Goal: Transaction & Acquisition: Purchase product/service

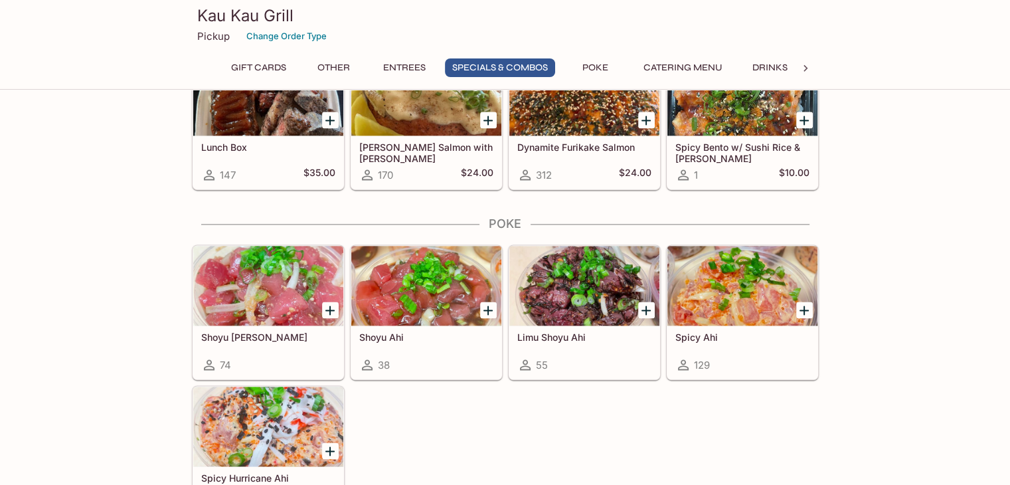
scroll to position [1859, 0]
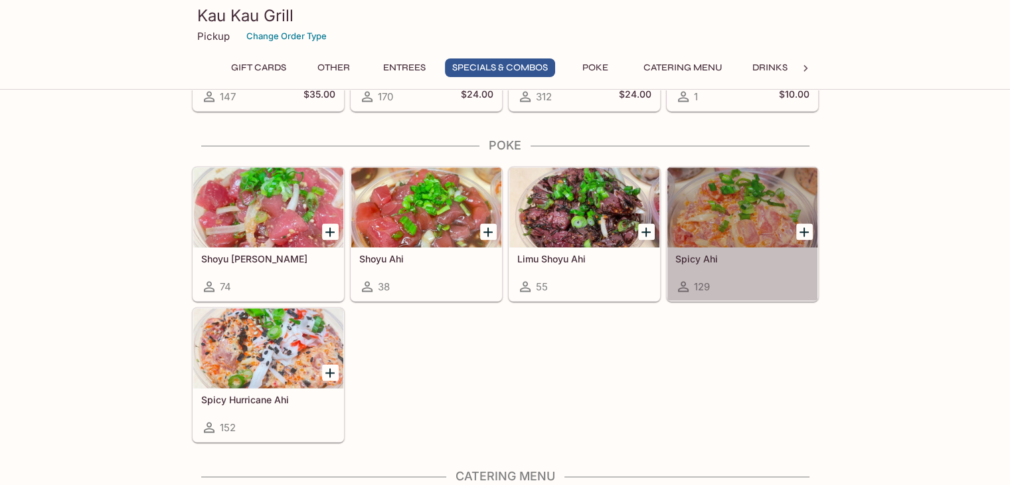
click at [721, 214] on div at bounding box center [742, 207] width 150 height 80
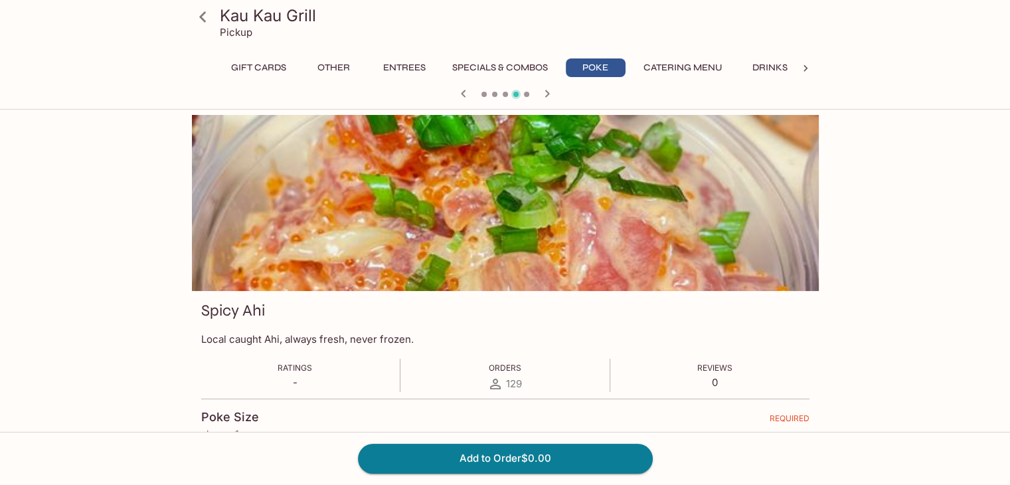
scroll to position [199, 0]
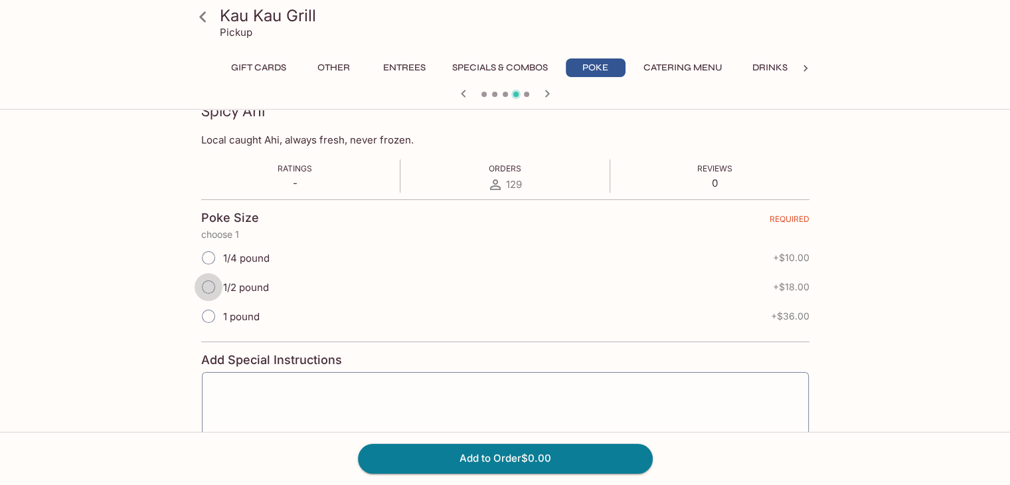
click at [202, 290] on input "1/2 pound" at bounding box center [208, 287] width 28 height 28
radio input "true"
click at [420, 74] on button "Entrees" at bounding box center [404, 67] width 60 height 19
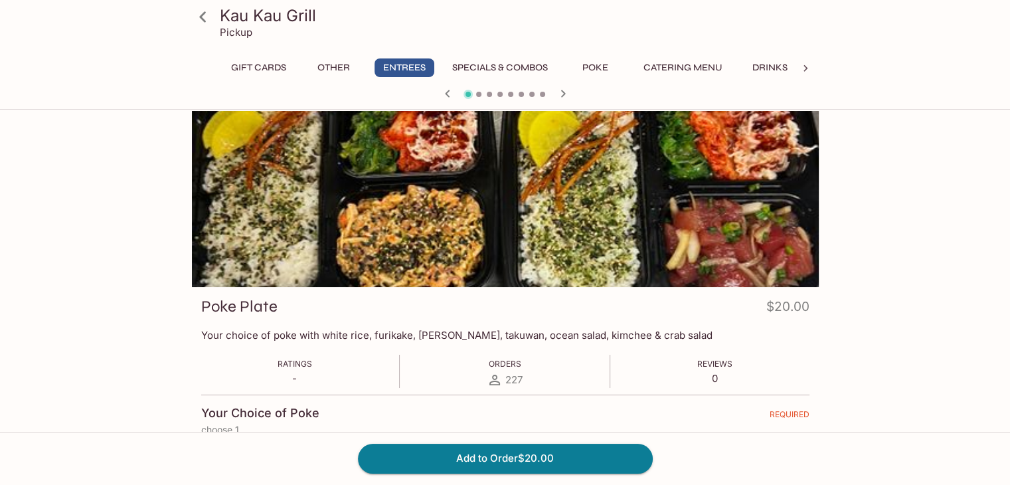
scroll to position [0, 0]
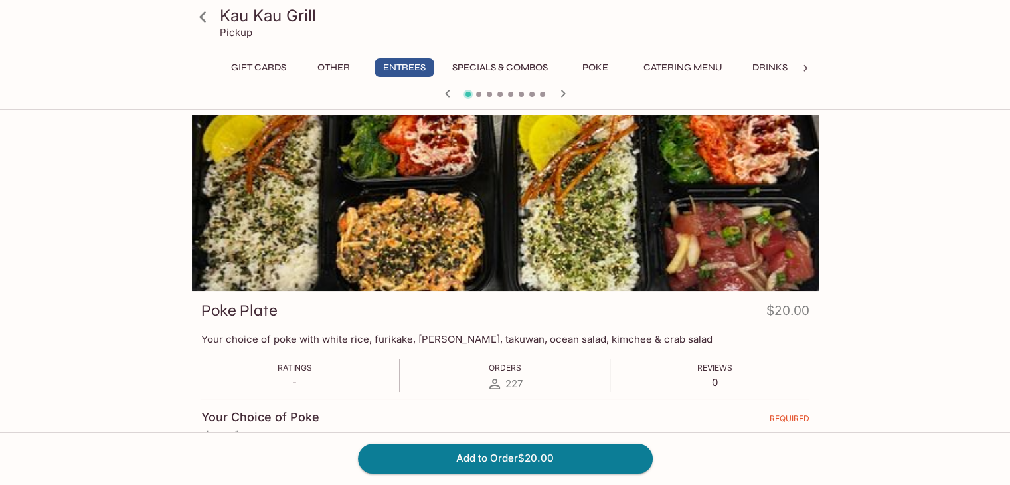
click at [477, 94] on span at bounding box center [478, 94] width 5 height 5
click at [562, 98] on icon "button" at bounding box center [563, 94] width 16 height 16
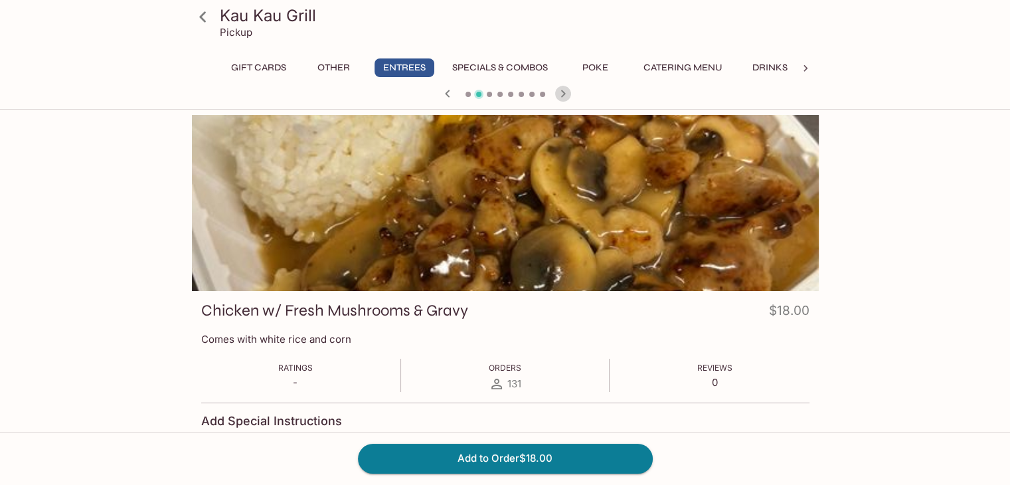
click at [563, 95] on icon "button" at bounding box center [563, 94] width 16 height 16
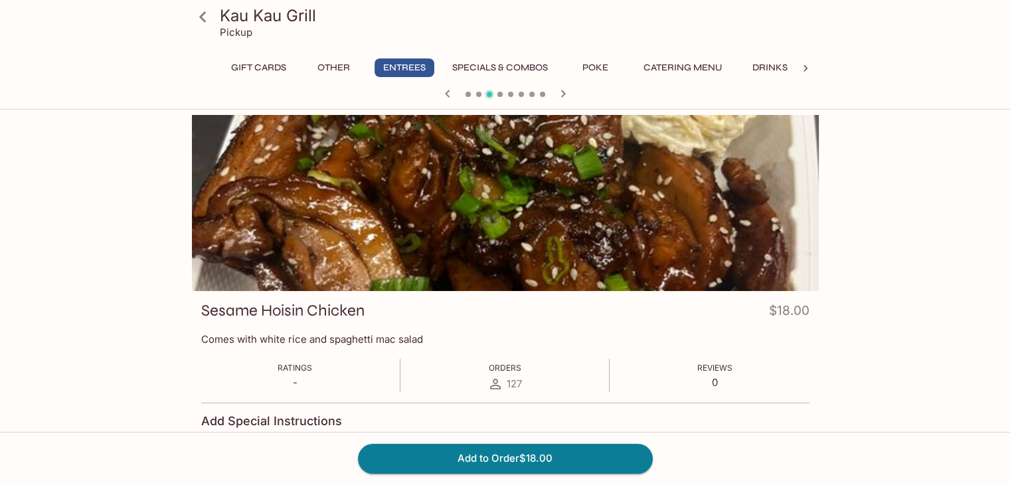
click at [563, 95] on icon "button" at bounding box center [563, 94] width 16 height 16
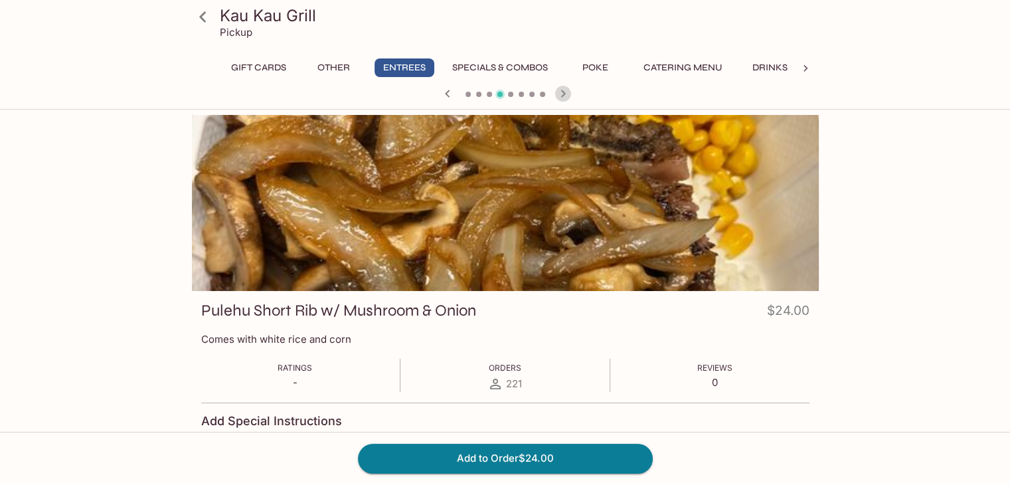
click at [563, 95] on icon "button" at bounding box center [563, 94] width 16 height 16
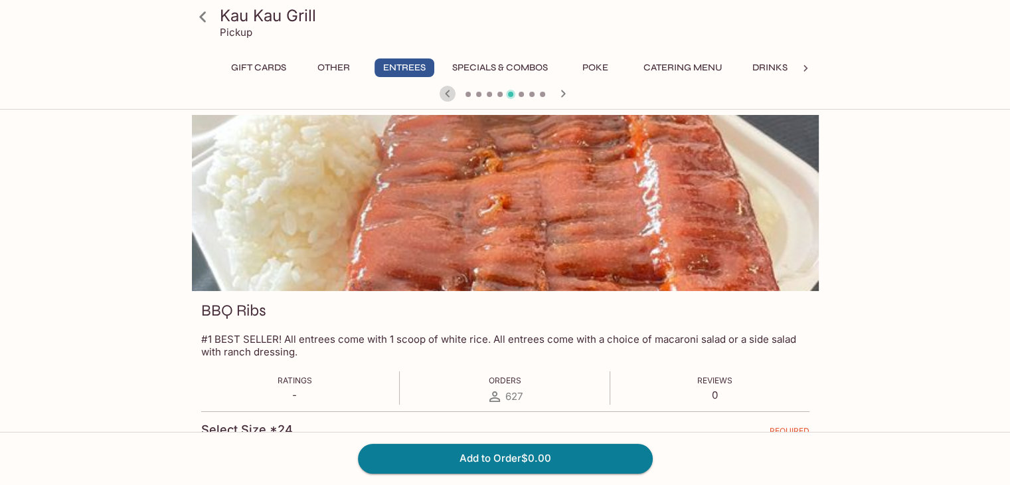
click at [448, 96] on icon "button" at bounding box center [447, 93] width 5 height 7
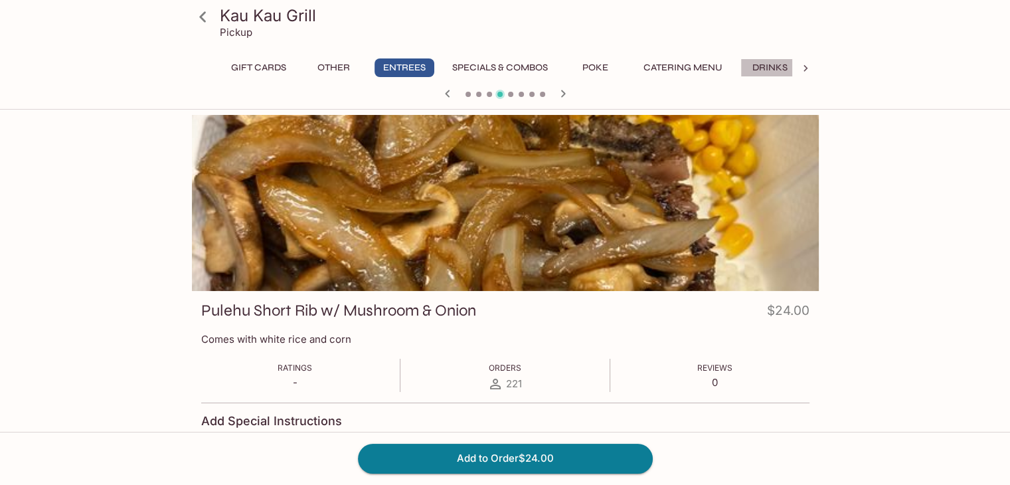
click at [775, 69] on button "Drinks" at bounding box center [770, 67] width 60 height 19
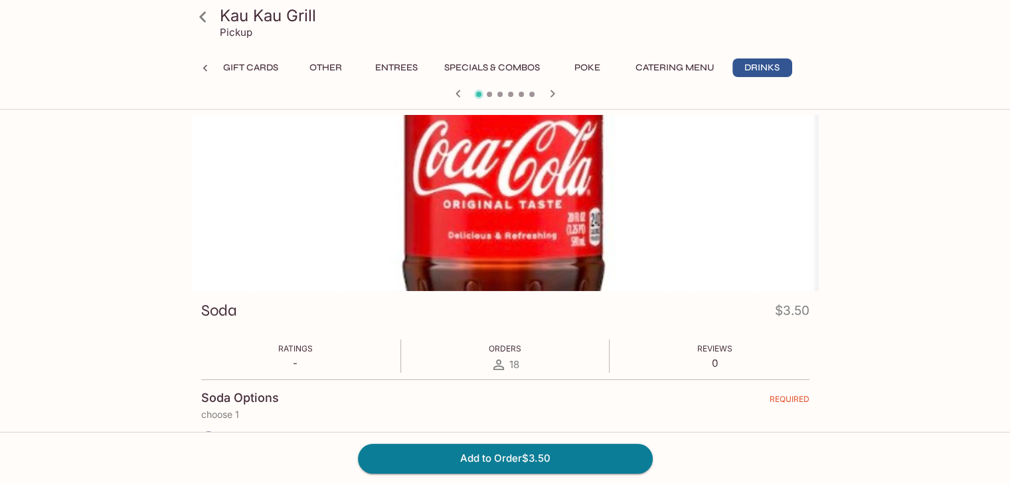
scroll to position [199, 0]
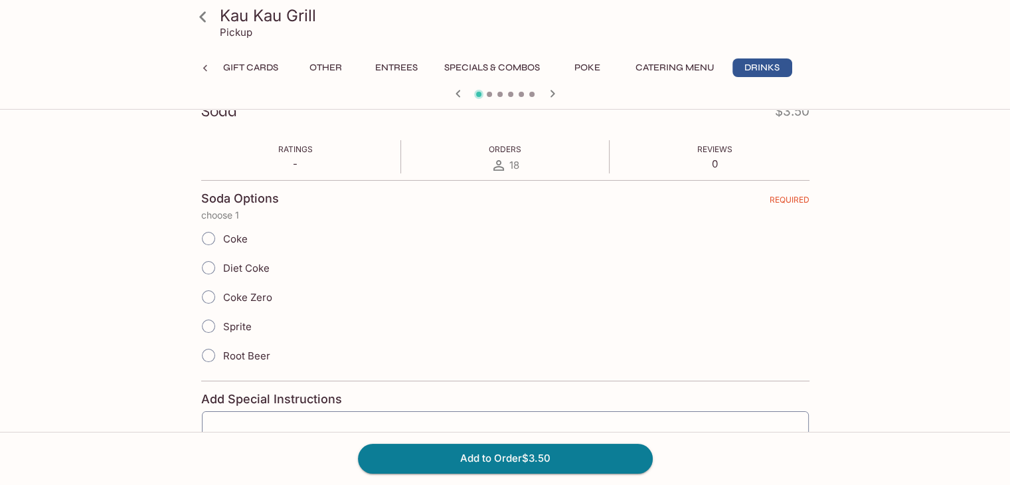
click at [212, 241] on input "Coke" at bounding box center [208, 238] width 28 height 28
radio input "true"
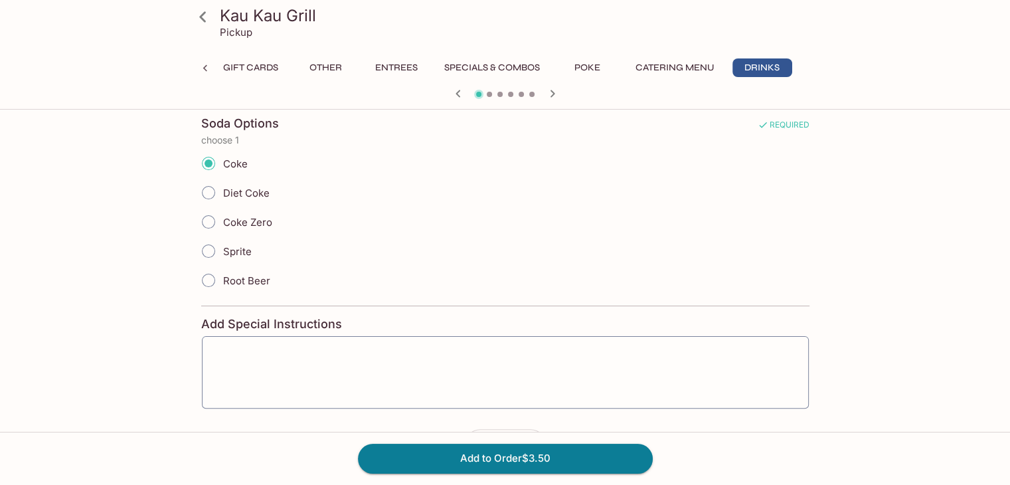
scroll to position [321, 0]
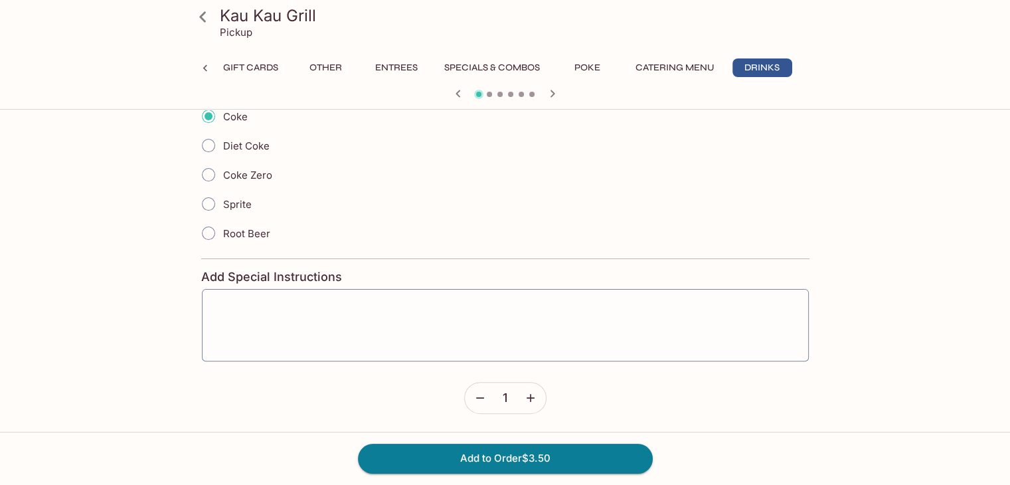
click at [526, 399] on icon "button" at bounding box center [530, 397] width 13 height 13
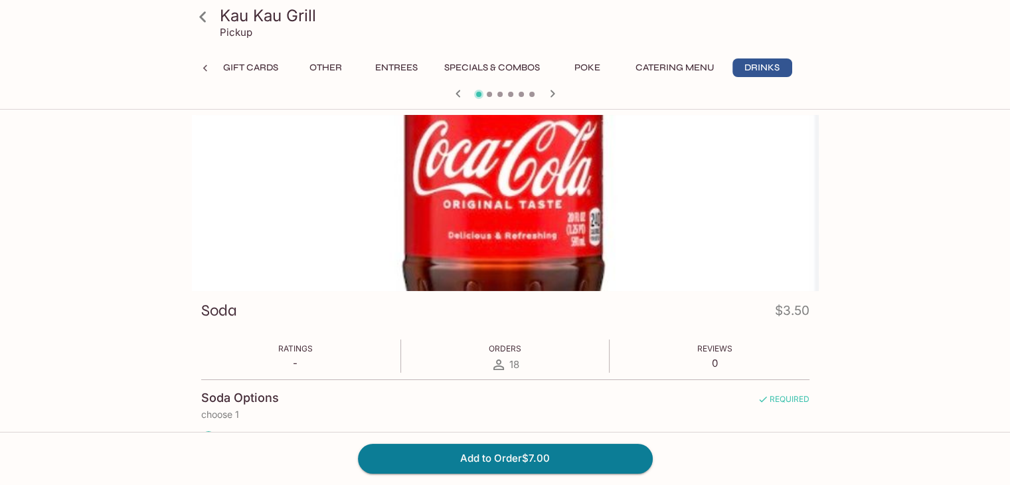
click at [453, 64] on div "Kau Kau Grill Pickup Gift Cards Other Entrees Specials & Combos Poke Catering M…" at bounding box center [505, 52] width 637 height 105
click at [470, 68] on button "Specials & Combos" at bounding box center [492, 67] width 110 height 19
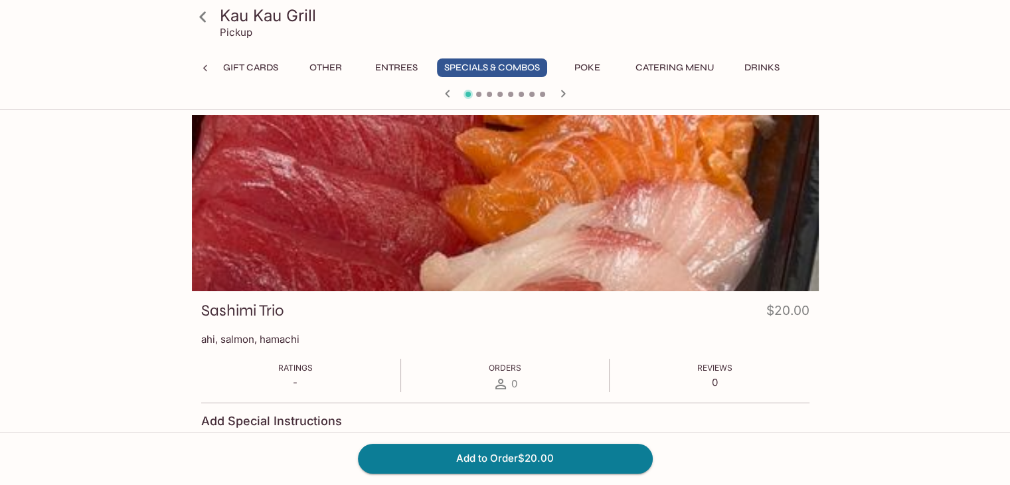
click at [476, 92] on span at bounding box center [478, 94] width 5 height 5
click at [484, 94] on div at bounding box center [505, 95] width 637 height 20
click at [565, 98] on icon "button" at bounding box center [563, 94] width 16 height 16
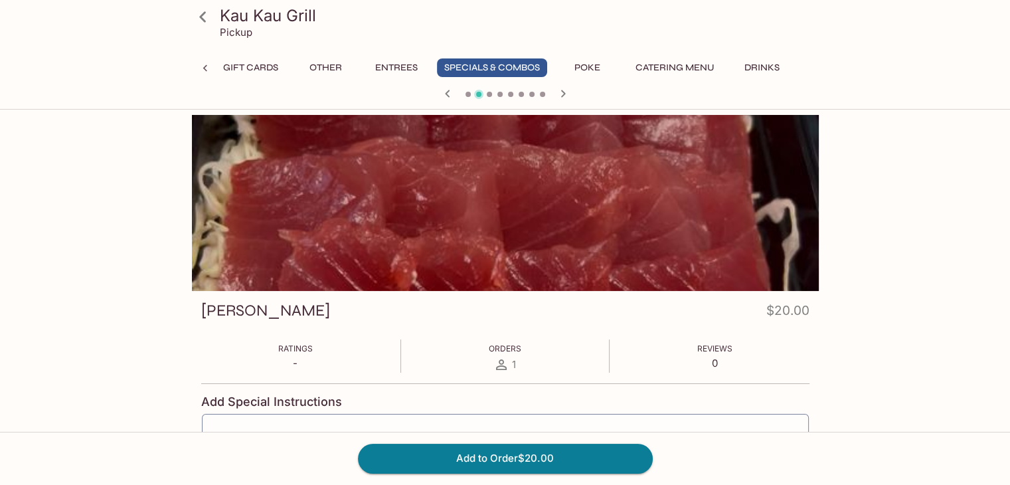
click at [565, 98] on icon "button" at bounding box center [563, 94] width 16 height 16
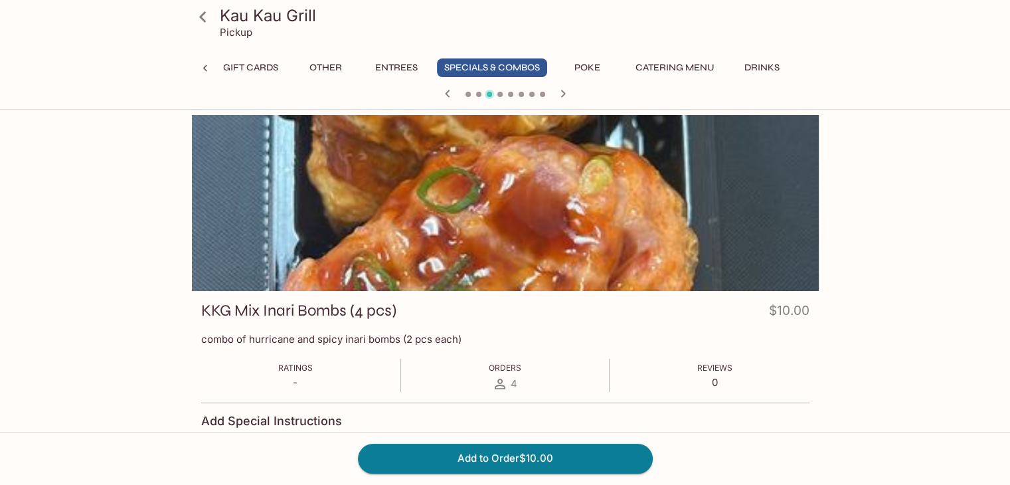
click at [565, 98] on icon "button" at bounding box center [563, 94] width 16 height 16
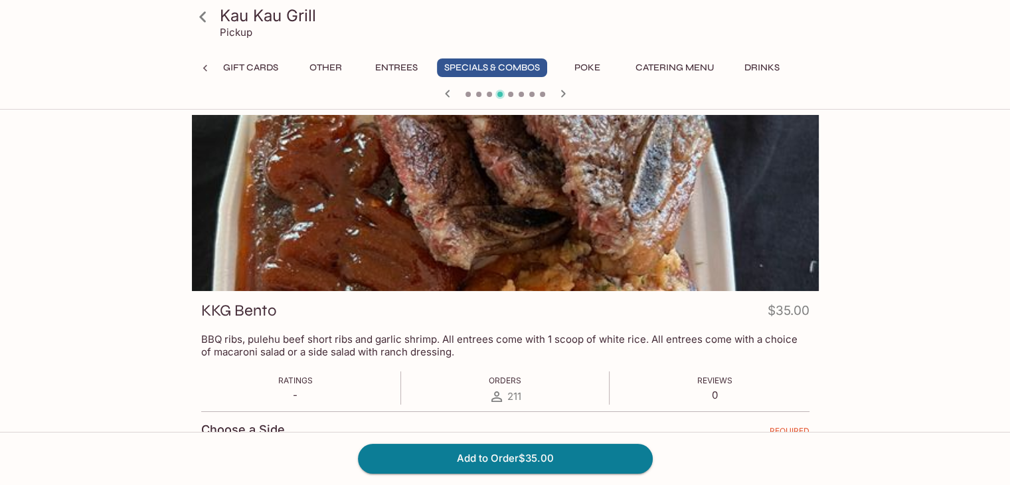
click at [565, 98] on icon "button" at bounding box center [563, 94] width 16 height 16
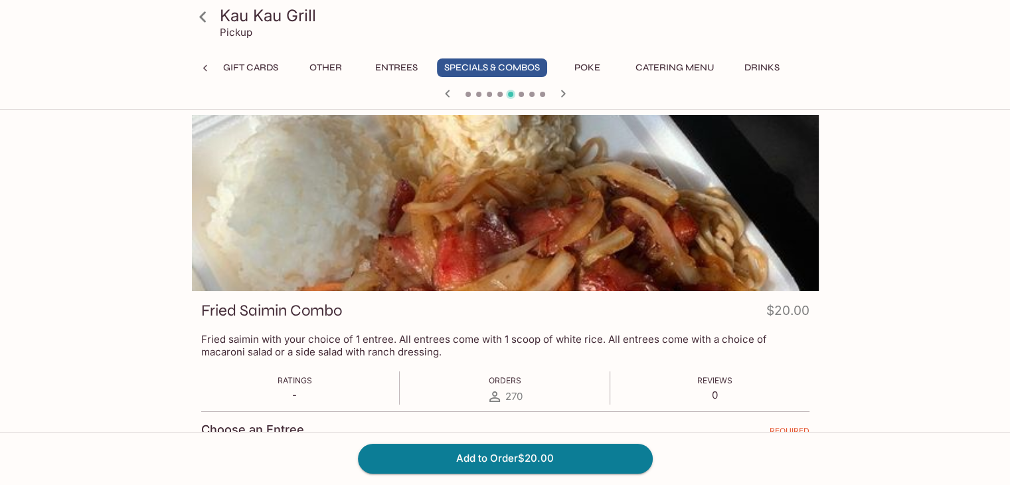
click at [565, 98] on icon "button" at bounding box center [563, 94] width 16 height 16
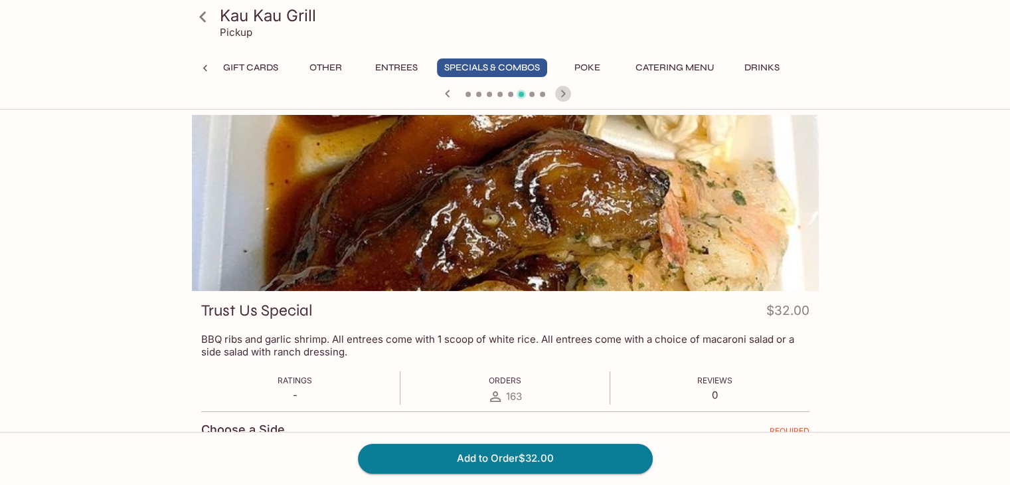
click at [565, 98] on icon "button" at bounding box center [563, 94] width 16 height 16
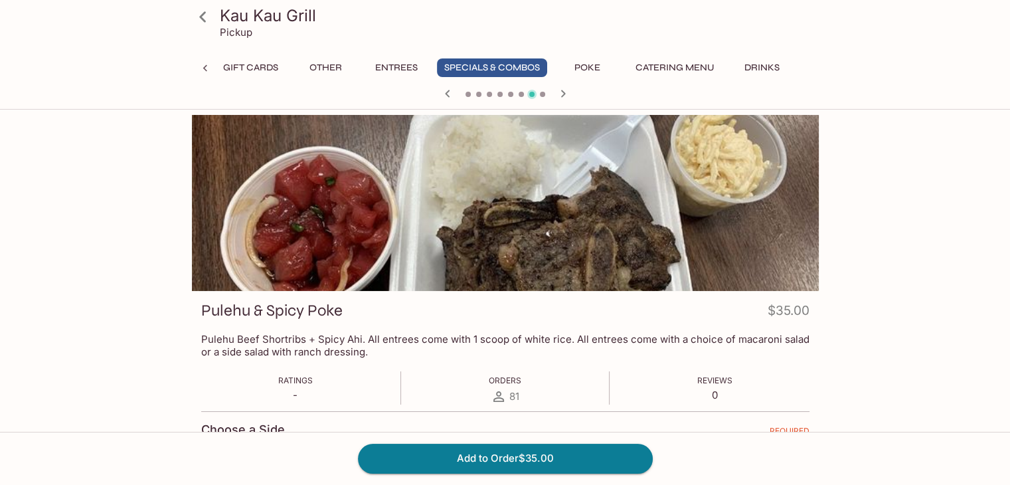
click at [565, 98] on icon "button" at bounding box center [563, 94] width 16 height 16
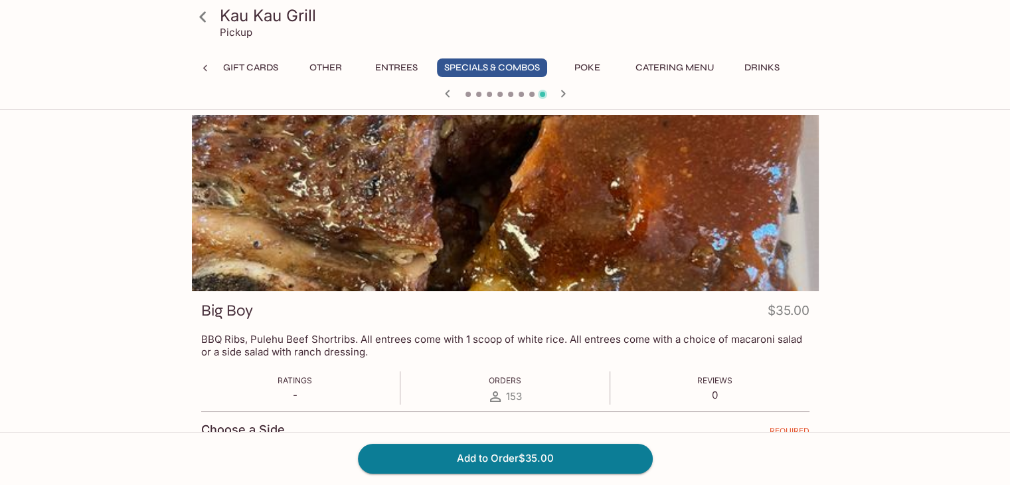
click at [443, 97] on icon "button" at bounding box center [447, 94] width 16 height 16
